Goal: Complete application form

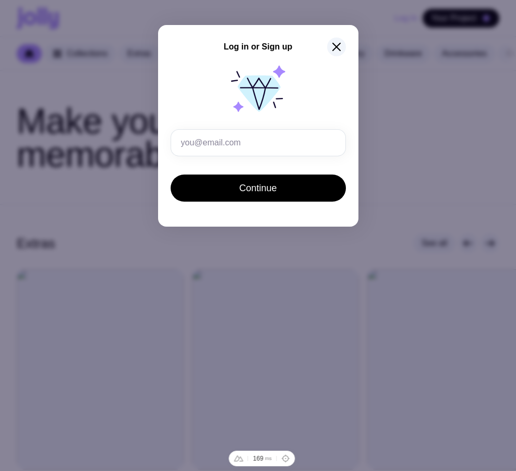
click at [335, 43] on icon "button" at bounding box center [336, 47] width 13 height 13
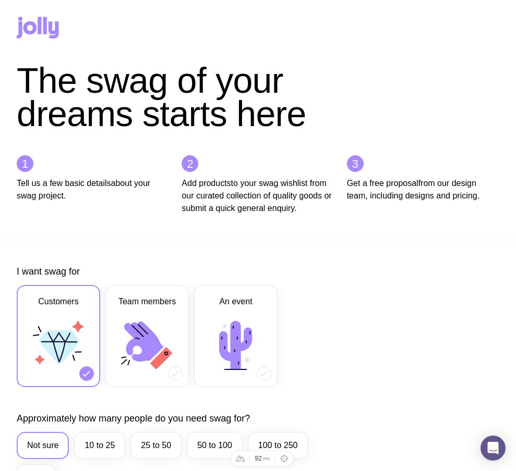
scroll to position [272, 0]
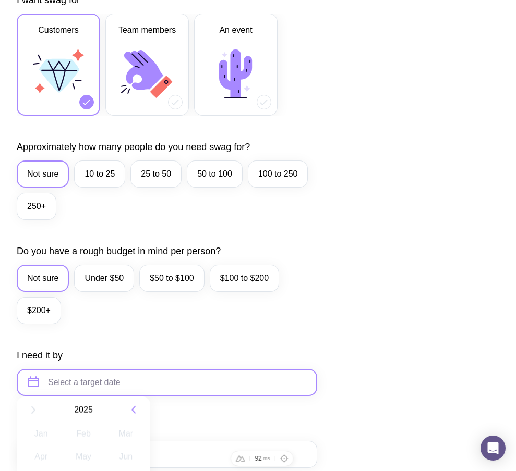
click at [79, 395] on input "text" at bounding box center [167, 382] width 300 height 27
paste input "[EMAIL_ADDRESS][DOMAIN_NAME]"
click at [58, 393] on input "[EMAIL_ADDRESS][DOMAIN_NAME]" at bounding box center [167, 382] width 300 height 27
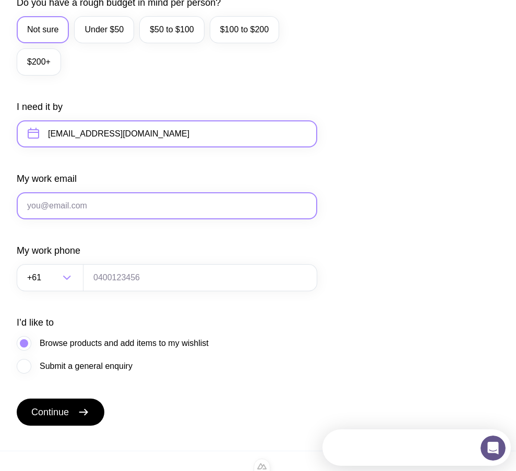
scroll to position [521, 0]
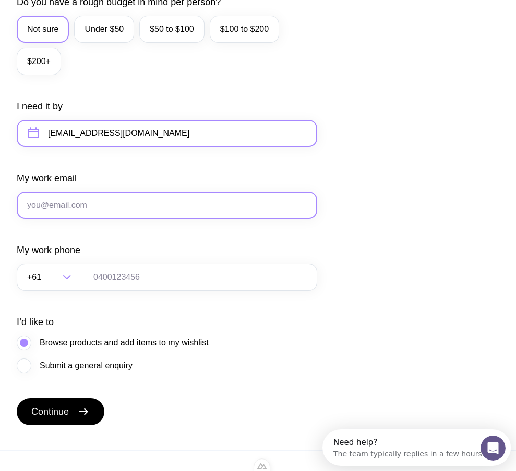
type input "ts3@gmail.com"
click at [134, 207] on input "My work email" at bounding box center [167, 205] width 300 height 27
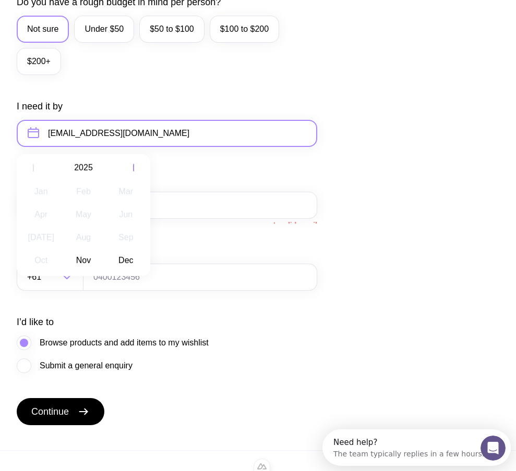
drag, startPoint x: 44, startPoint y: 135, endPoint x: -95, endPoint y: 132, distance: 138.7
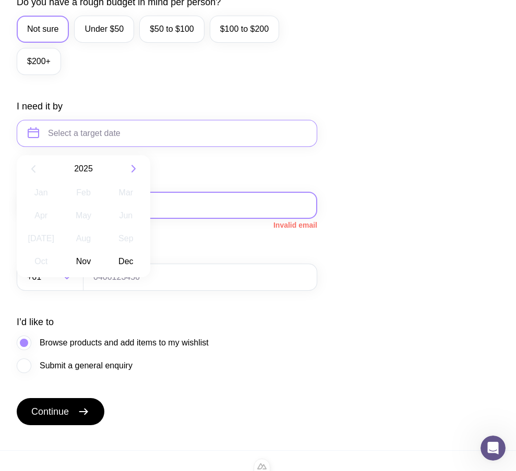
click at [185, 218] on input "My work email" at bounding box center [167, 205] width 300 height 27
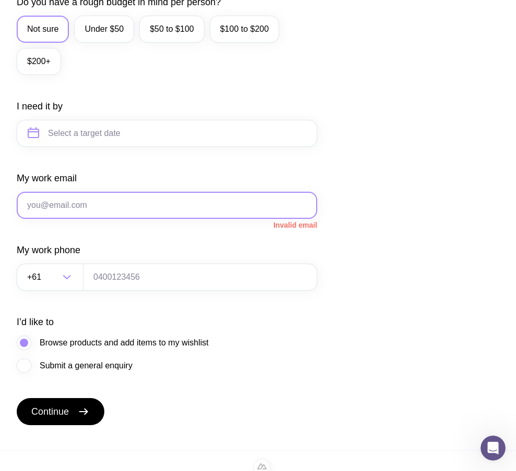
paste input "ts3@gmail.com"
type input "ts3@gmail.com"
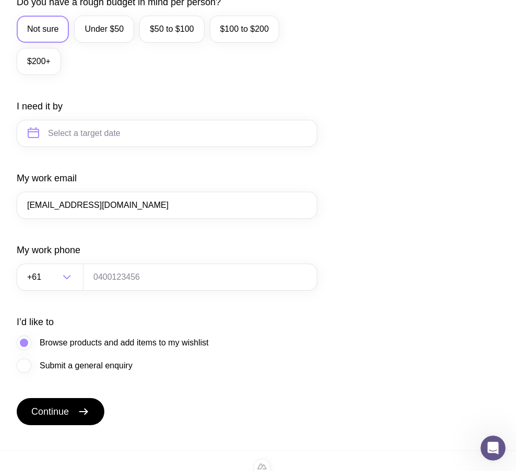
click at [449, 197] on div "I want swag for Customers Team members An event Approximately how many people d…" at bounding box center [258, 85] width 482 height 681
click at [169, 282] on input "tel" at bounding box center [200, 277] width 234 height 27
type input "0664130449"
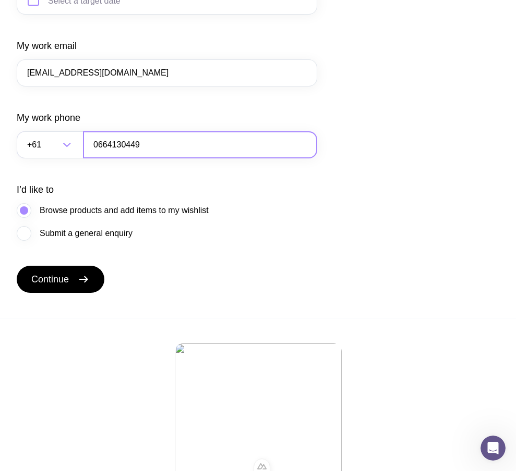
scroll to position [656, 0]
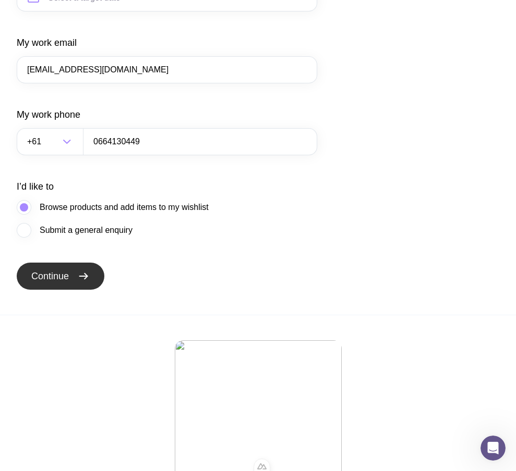
click at [55, 283] on span "Continue" at bounding box center [50, 276] width 38 height 13
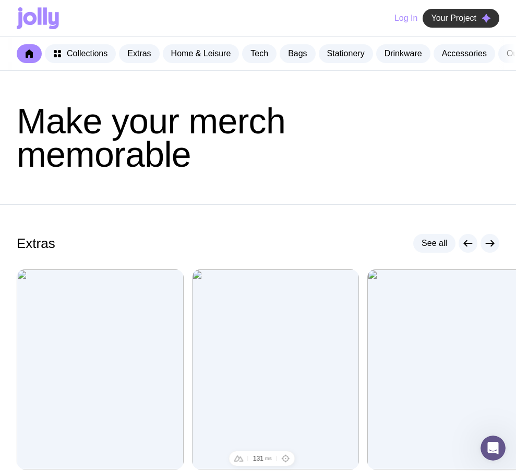
click at [458, 13] on button "Your Project" at bounding box center [460, 18] width 77 height 19
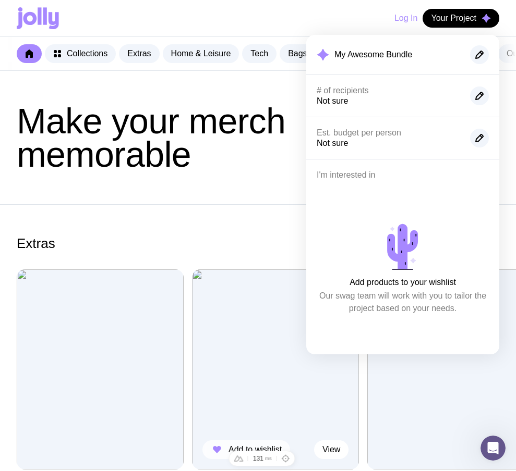
click at [217, 456] on icon "button" at bounding box center [217, 450] width 13 height 13
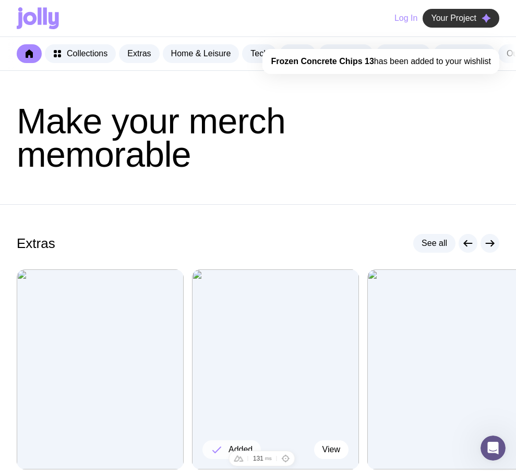
click at [482, 20] on icon "button" at bounding box center [485, 18] width 9 height 9
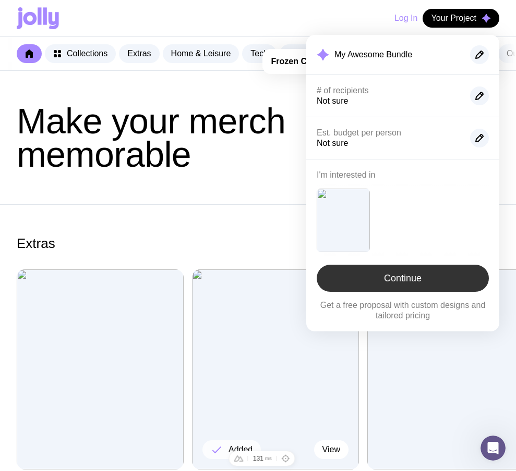
click at [423, 279] on link "Continue" at bounding box center [402, 278] width 172 height 27
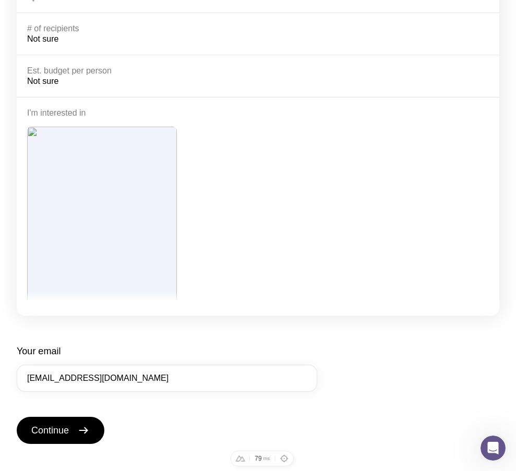
scroll to position [219, 0]
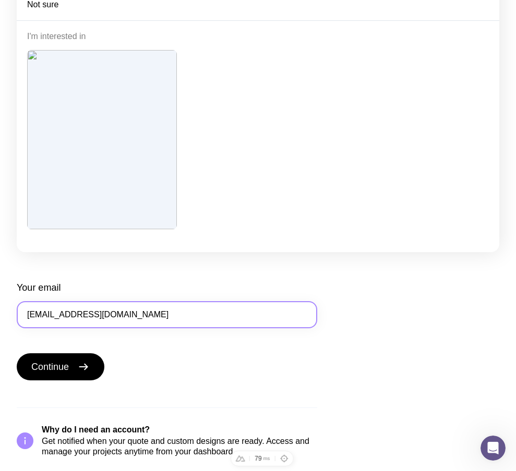
click at [130, 312] on input "[EMAIL_ADDRESS][DOMAIN_NAME]" at bounding box center [167, 314] width 300 height 27
drag, startPoint x: 34, startPoint y: 314, endPoint x: 40, endPoint y: 314, distance: 5.2
click at [40, 314] on input "ts3@gmail.com" at bounding box center [167, 314] width 300 height 27
type input "ts1@gmail.com"
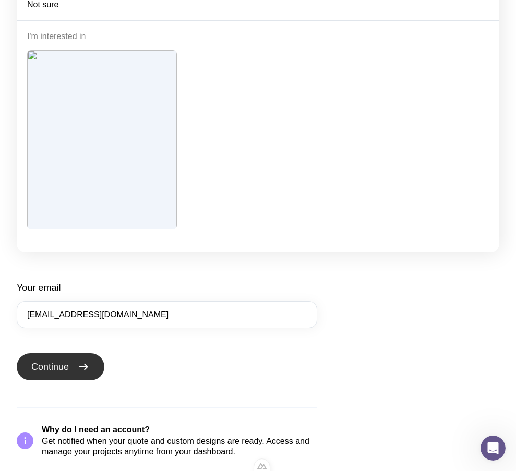
click at [84, 365] on icon "submit" at bounding box center [83, 367] width 13 height 13
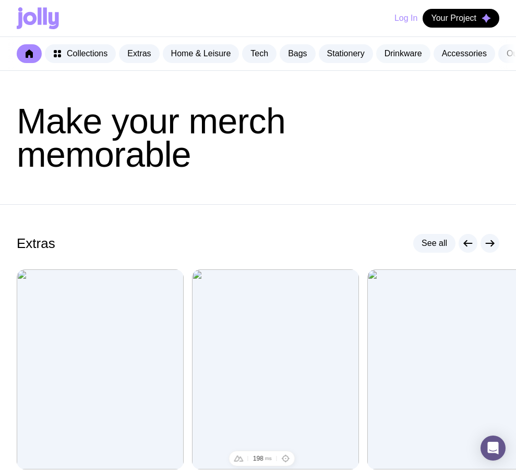
scroll to position [467, 0]
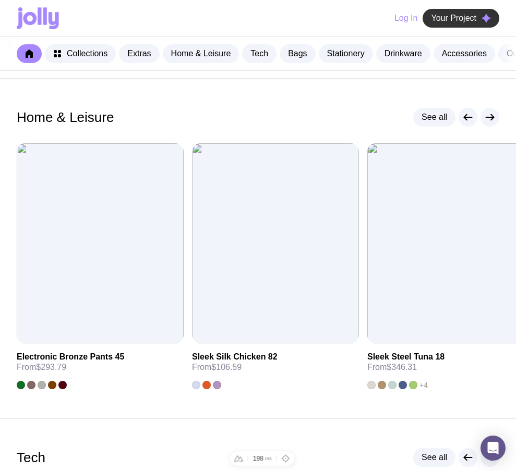
click at [434, 10] on button "Your Project" at bounding box center [460, 18] width 77 height 19
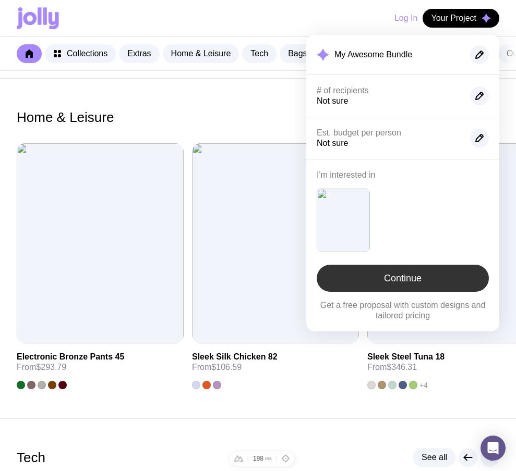
click at [381, 284] on link "Continue" at bounding box center [402, 278] width 172 height 27
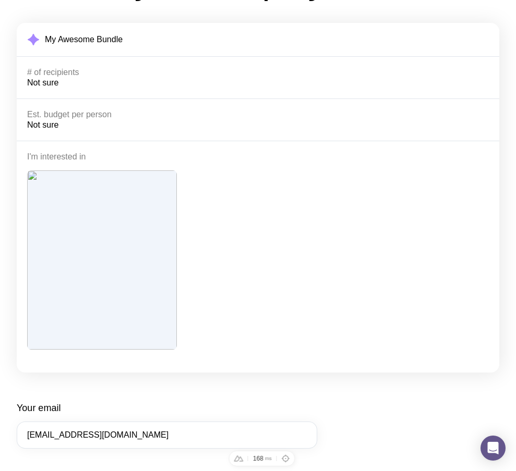
scroll to position [219, 0]
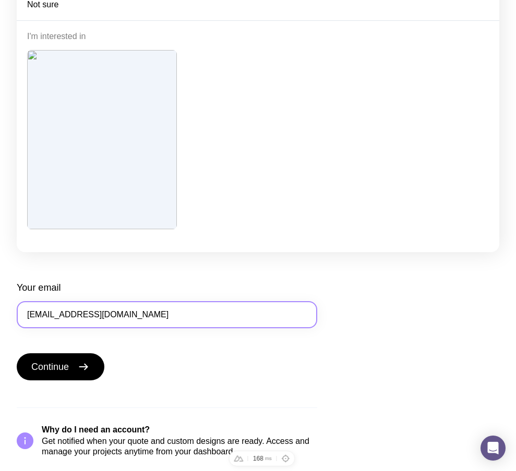
click at [34, 313] on input "ts3@gmail.com" at bounding box center [167, 314] width 300 height 27
type input "ts1@gmail.com"
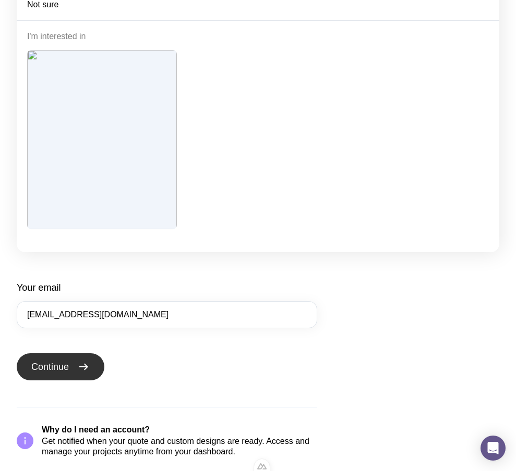
click at [67, 362] on span "Continue" at bounding box center [50, 367] width 38 height 13
click at [72, 366] on button "Continue" at bounding box center [61, 366] width 88 height 27
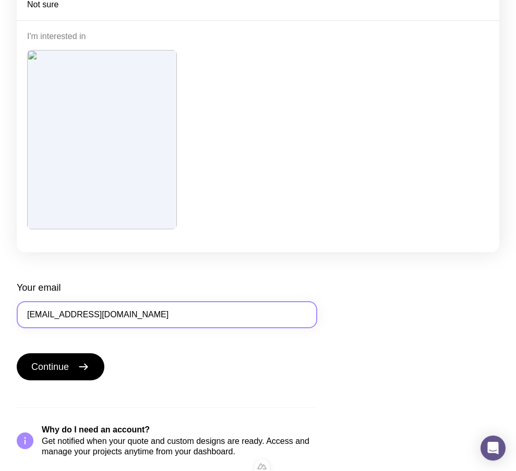
click at [38, 317] on input "ts3@gmail.com" at bounding box center [167, 314] width 300 height 27
type input "ts1@gmail.com"
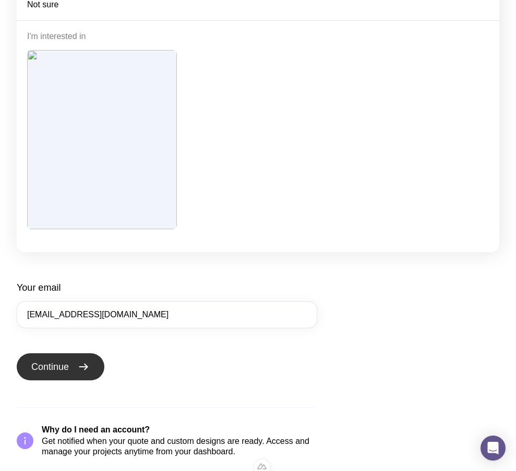
click at [77, 369] on button "Continue" at bounding box center [61, 366] width 88 height 27
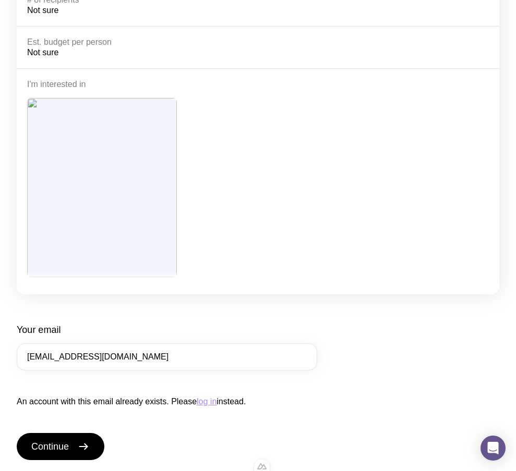
scroll to position [261, 0]
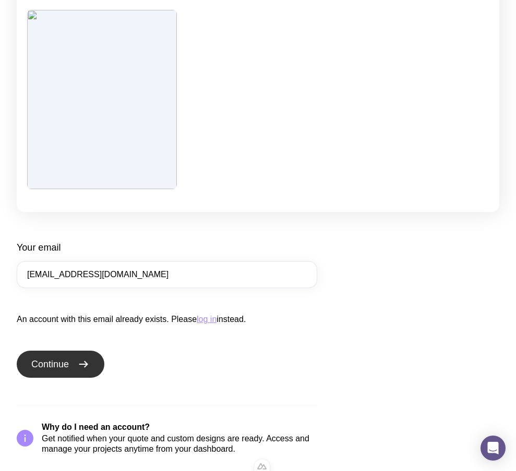
click at [69, 361] on span "Continue" at bounding box center [50, 364] width 38 height 13
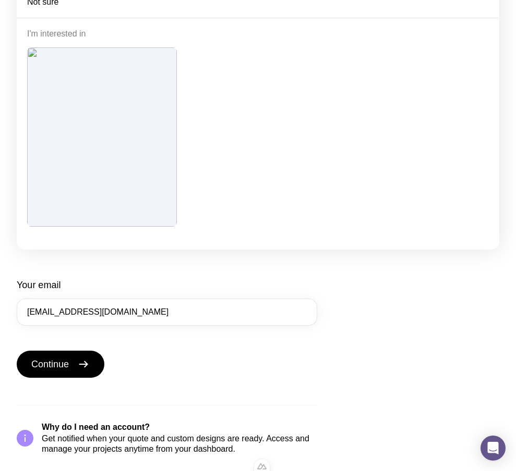
scroll to position [223, 0]
click at [36, 308] on input "ts3@gmail.com" at bounding box center [167, 312] width 300 height 27
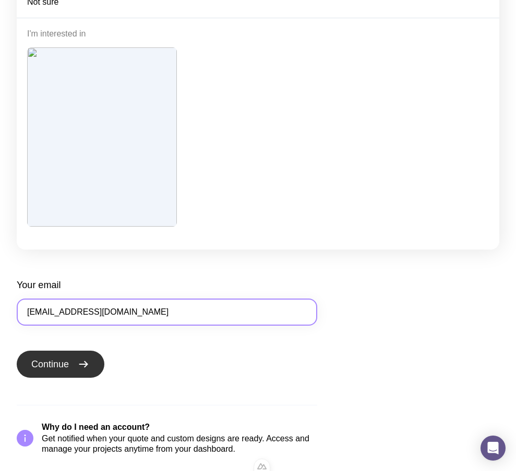
type input "ts1@gmail.com"
click at [59, 357] on button "Continue" at bounding box center [61, 364] width 88 height 27
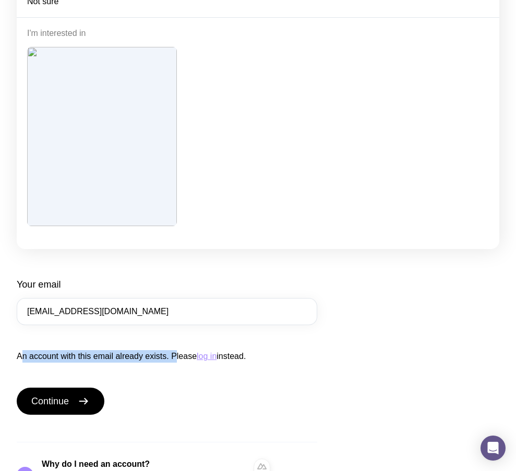
drag, startPoint x: 17, startPoint y: 356, endPoint x: 176, endPoint y: 357, distance: 159.5
click at [176, 357] on div "Submit your enquiry My Awesome Bundle # of recipients Not sure Est. budget per …" at bounding box center [258, 166] width 516 height 651
drag, startPoint x: 239, startPoint y: 355, endPoint x: 290, endPoint y: 357, distance: 50.6
click at [272, 357] on p "An account with this email already exists. Please log in instead." at bounding box center [167, 356] width 300 height 13
click at [290, 357] on p "An account with this email already exists. Please log in instead." at bounding box center [167, 356] width 300 height 13
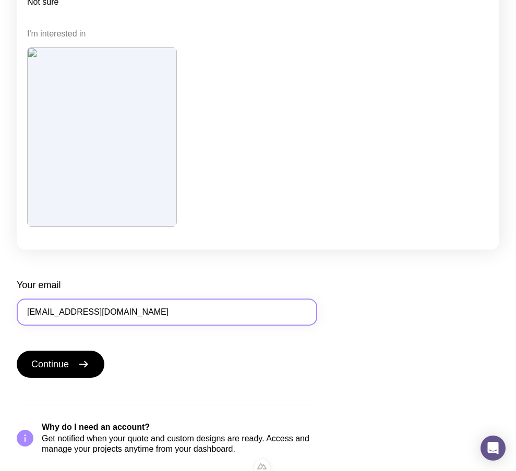
drag, startPoint x: 42, startPoint y: 311, endPoint x: 35, endPoint y: 312, distance: 6.3
click at [35, 312] on input "[EMAIL_ADDRESS][DOMAIN_NAME]" at bounding box center [167, 312] width 300 height 27
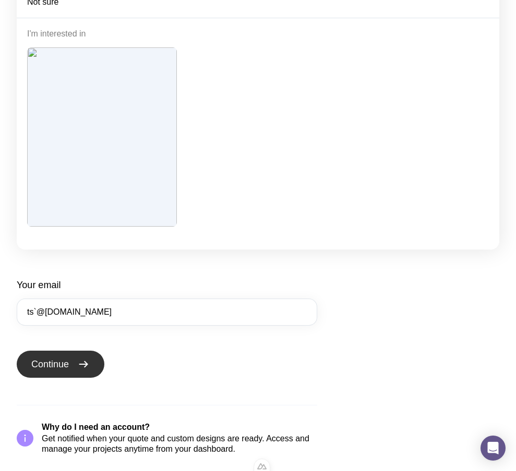
click at [65, 373] on button "Continue" at bounding box center [61, 364] width 88 height 27
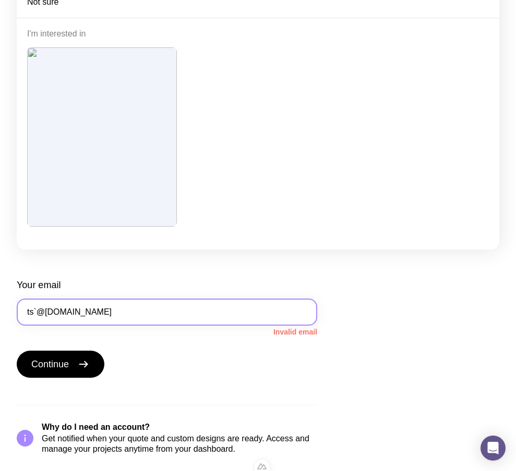
click at [38, 312] on input "ts`@gmail.com" at bounding box center [167, 312] width 300 height 27
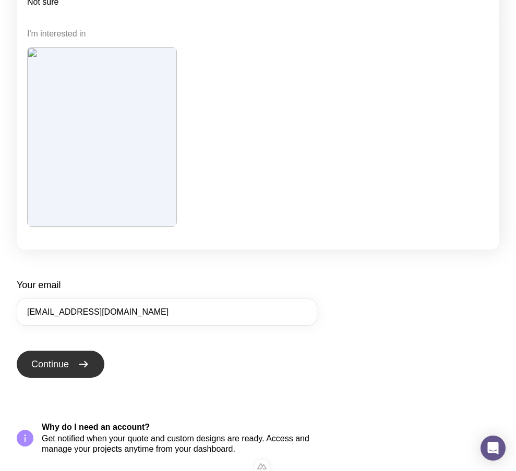
click at [47, 357] on button "Continue" at bounding box center [61, 364] width 88 height 27
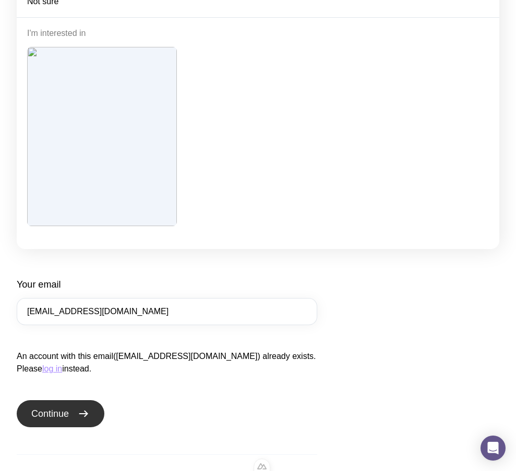
type input "ts3@gmail.com"
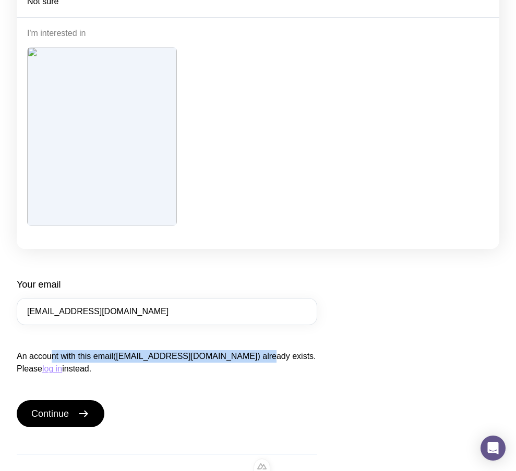
drag, startPoint x: 50, startPoint y: 361, endPoint x: 243, endPoint y: 356, distance: 193.5
click at [243, 356] on span "An account with this email(ts1@gmail.com) already exists. Please log in instead." at bounding box center [166, 362] width 299 height 21
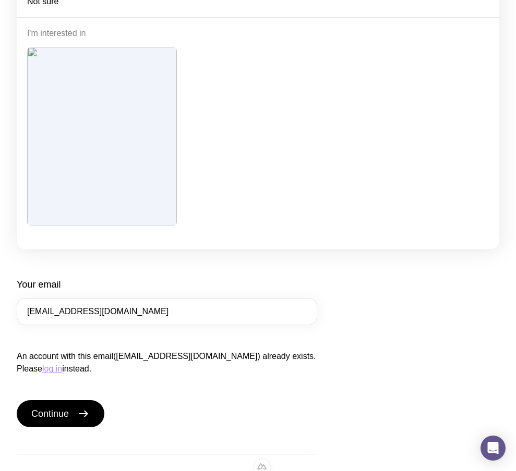
click at [259, 345] on div "Your email ts3@gmail.com An account with this email(ts1@gmail.com) already exis…" at bounding box center [167, 326] width 300 height 97
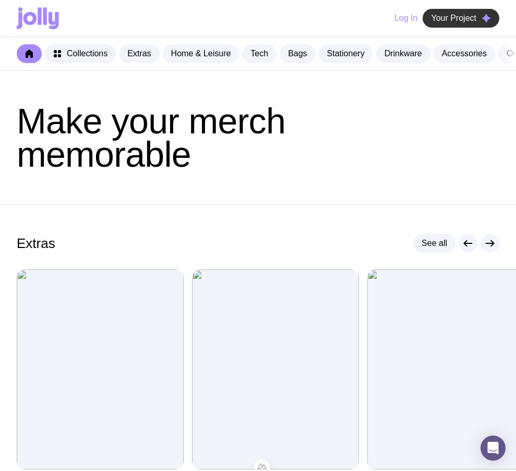
click at [467, 20] on span "Your Project" at bounding box center [453, 18] width 45 height 10
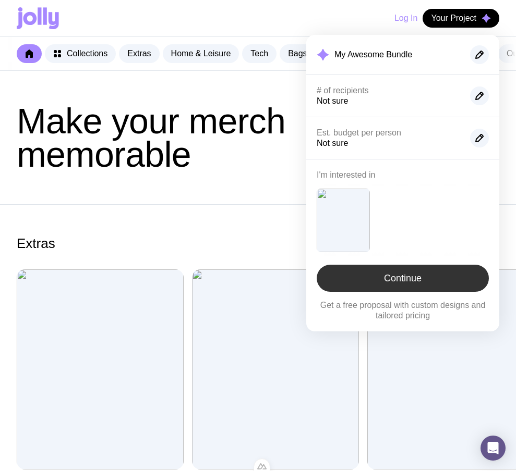
click at [428, 279] on link "Continue" at bounding box center [402, 278] width 172 height 27
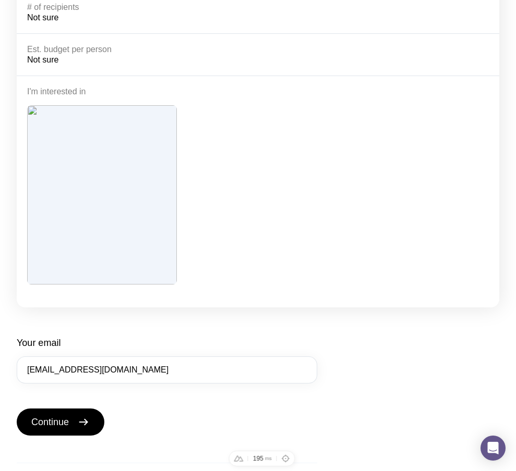
scroll to position [219, 0]
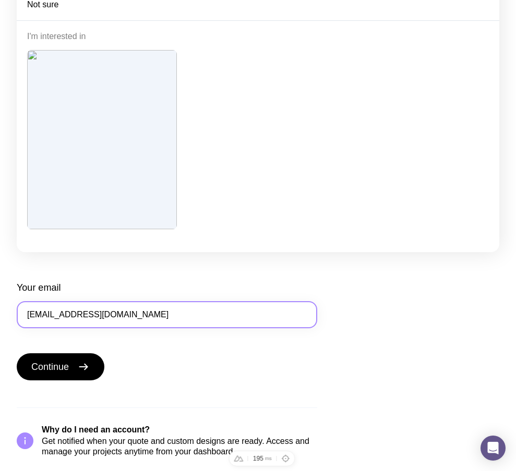
click at [38, 314] on input "[EMAIL_ADDRESS][DOMAIN_NAME]" at bounding box center [167, 314] width 300 height 27
type input "[EMAIL_ADDRESS][DOMAIN_NAME]"
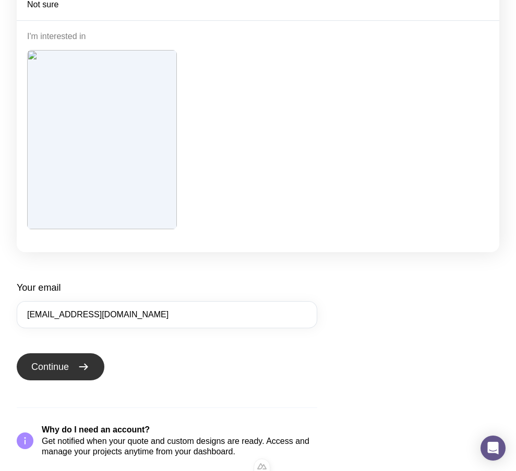
click at [90, 371] on button "Continue" at bounding box center [61, 366] width 88 height 27
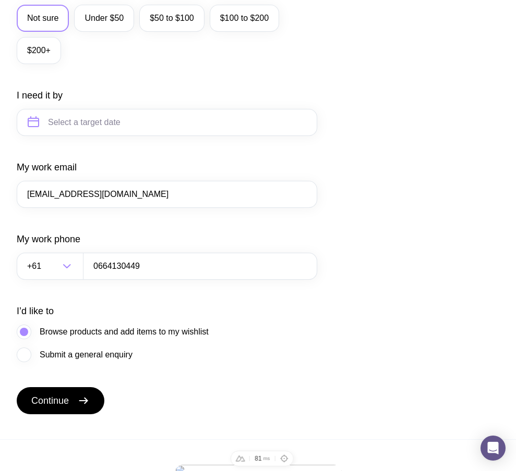
scroll to position [565, 0]
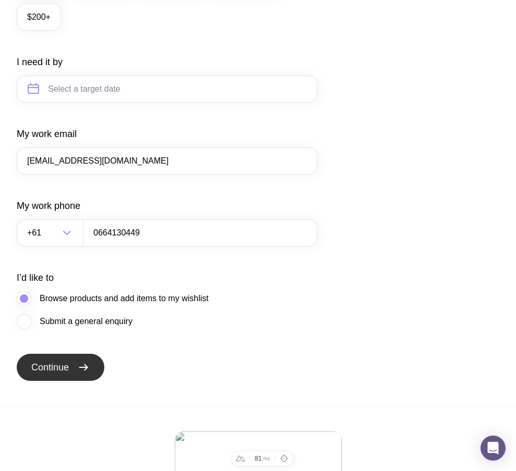
click at [68, 374] on span "Continue" at bounding box center [50, 367] width 38 height 13
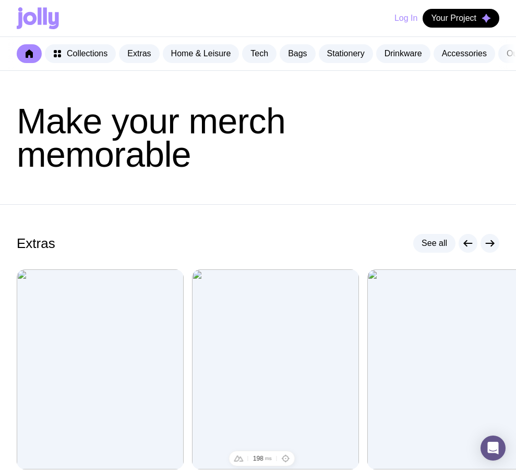
click at [403, 21] on button "Log In" at bounding box center [405, 18] width 23 height 19
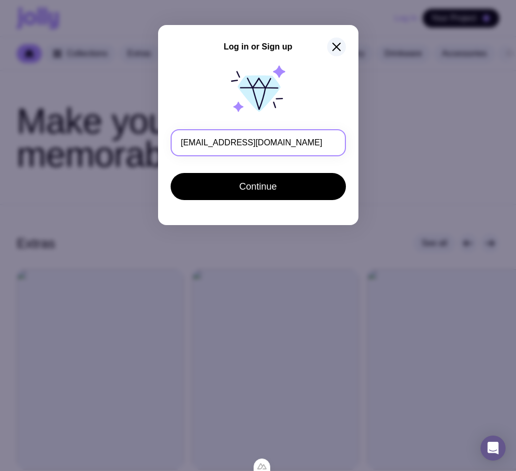
click at [191, 143] on input "[EMAIL_ADDRESS][DOMAIN_NAME]" at bounding box center [257, 142] width 175 height 27
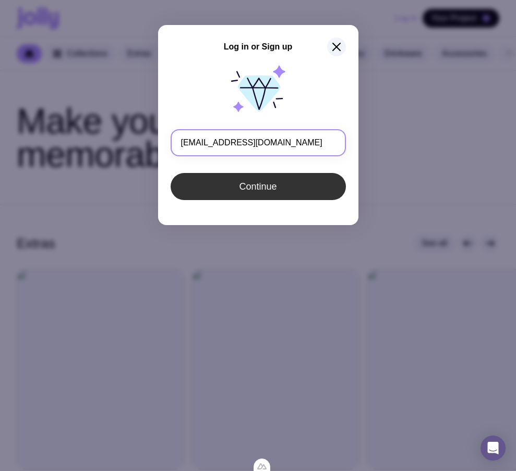
type input "[EMAIL_ADDRESS][DOMAIN_NAME]"
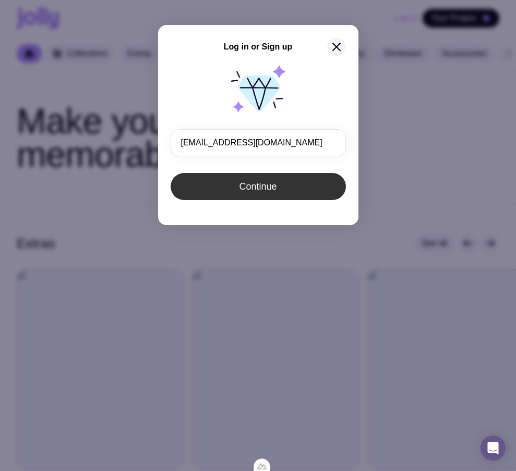
click at [250, 193] on button "Continue" at bounding box center [257, 186] width 175 height 27
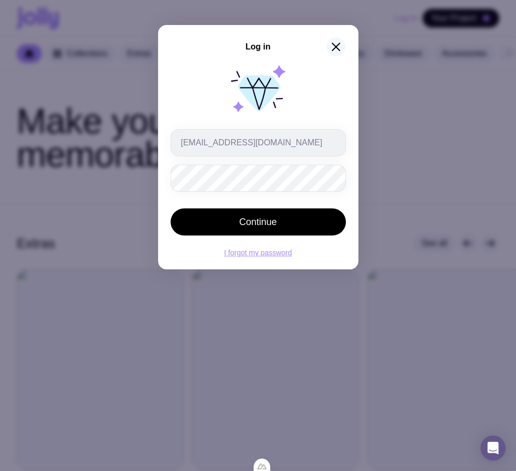
click at [338, 51] on icon "button" at bounding box center [335, 47] width 13 height 13
